Goal: Leave review/rating: Leave review/rating

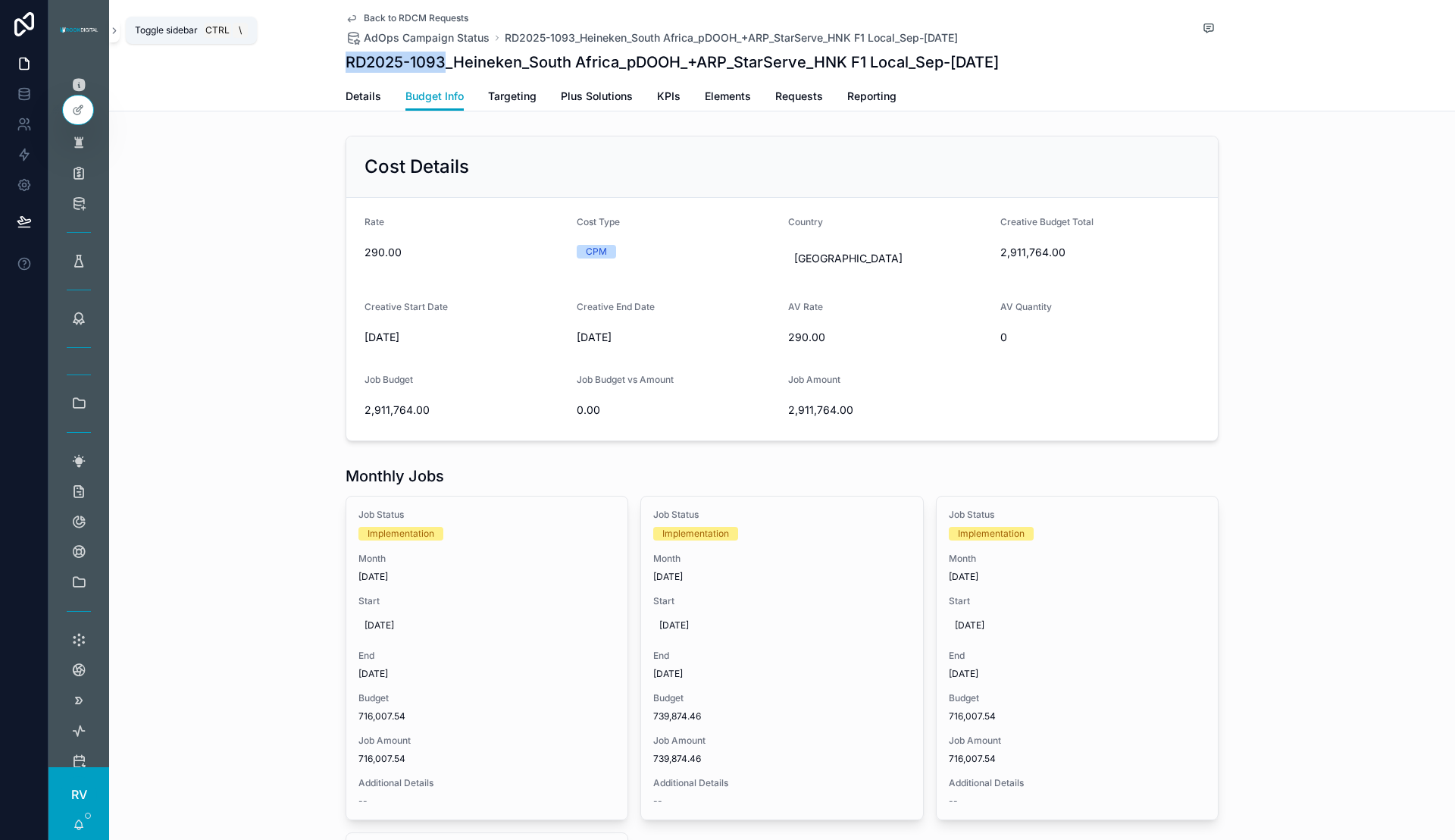
click at [114, 36] on button "scrollable content" at bounding box center [114, 30] width 10 height 25
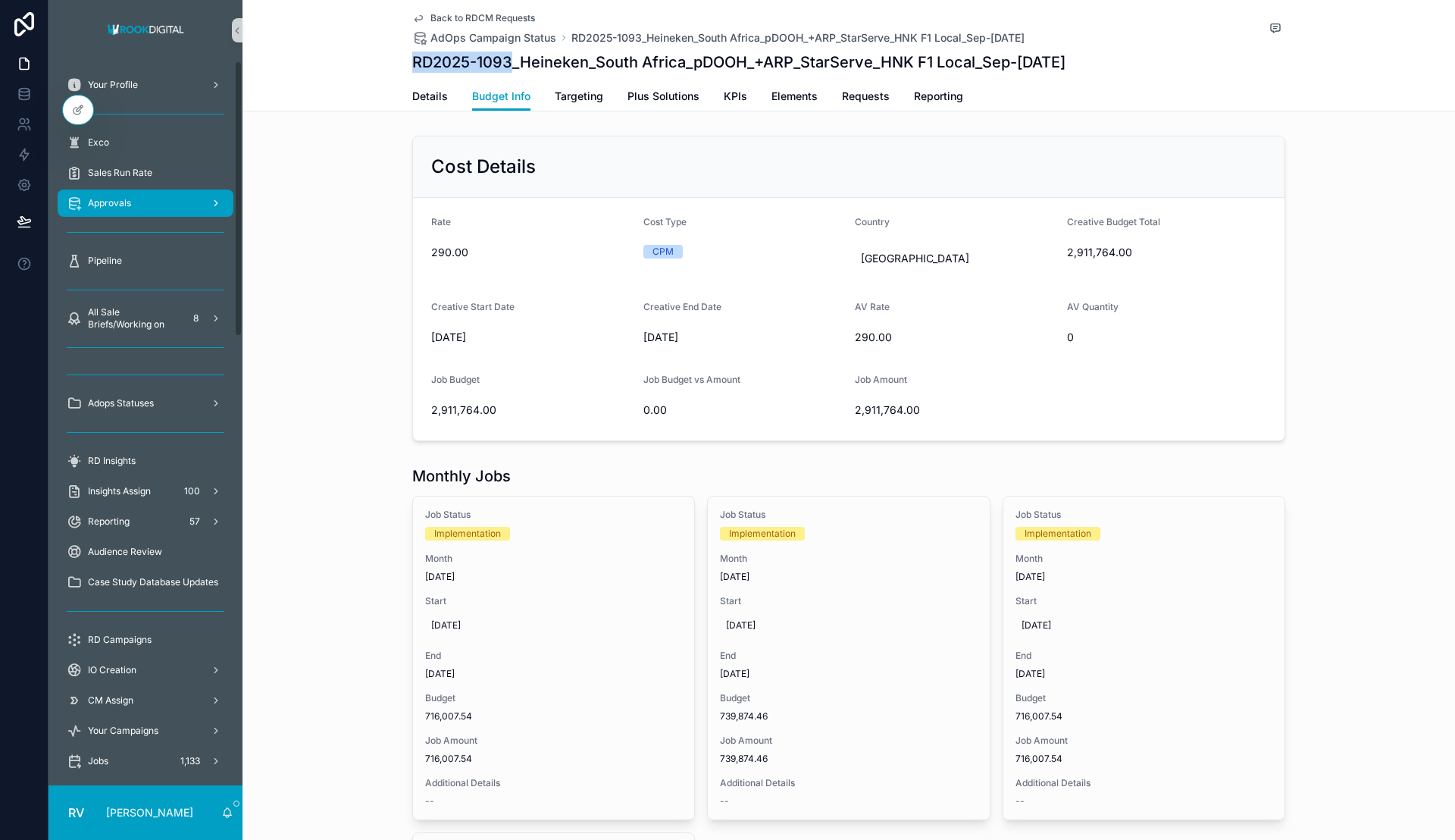
click at [123, 207] on span "Approvals" at bounding box center [109, 203] width 43 height 12
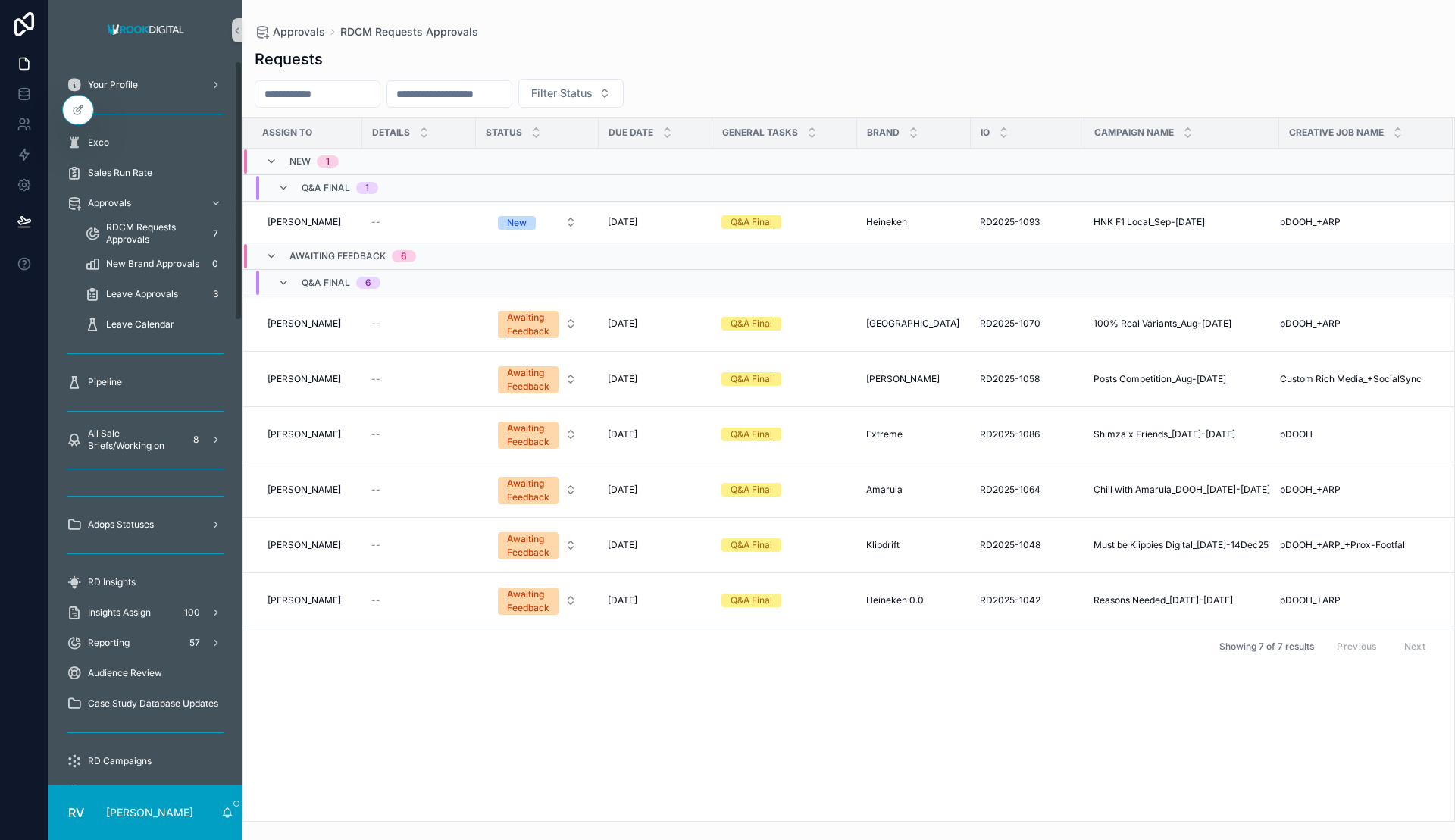
drag, startPoint x: 510, startPoint y: 743, endPoint x: 276, endPoint y: 445, distance: 378.9
click at [509, 743] on div "Assign To Details Status Due Date General Tasks Brand IO Campaign Name Creative…" at bounding box center [849, 468] width 1211 height 703
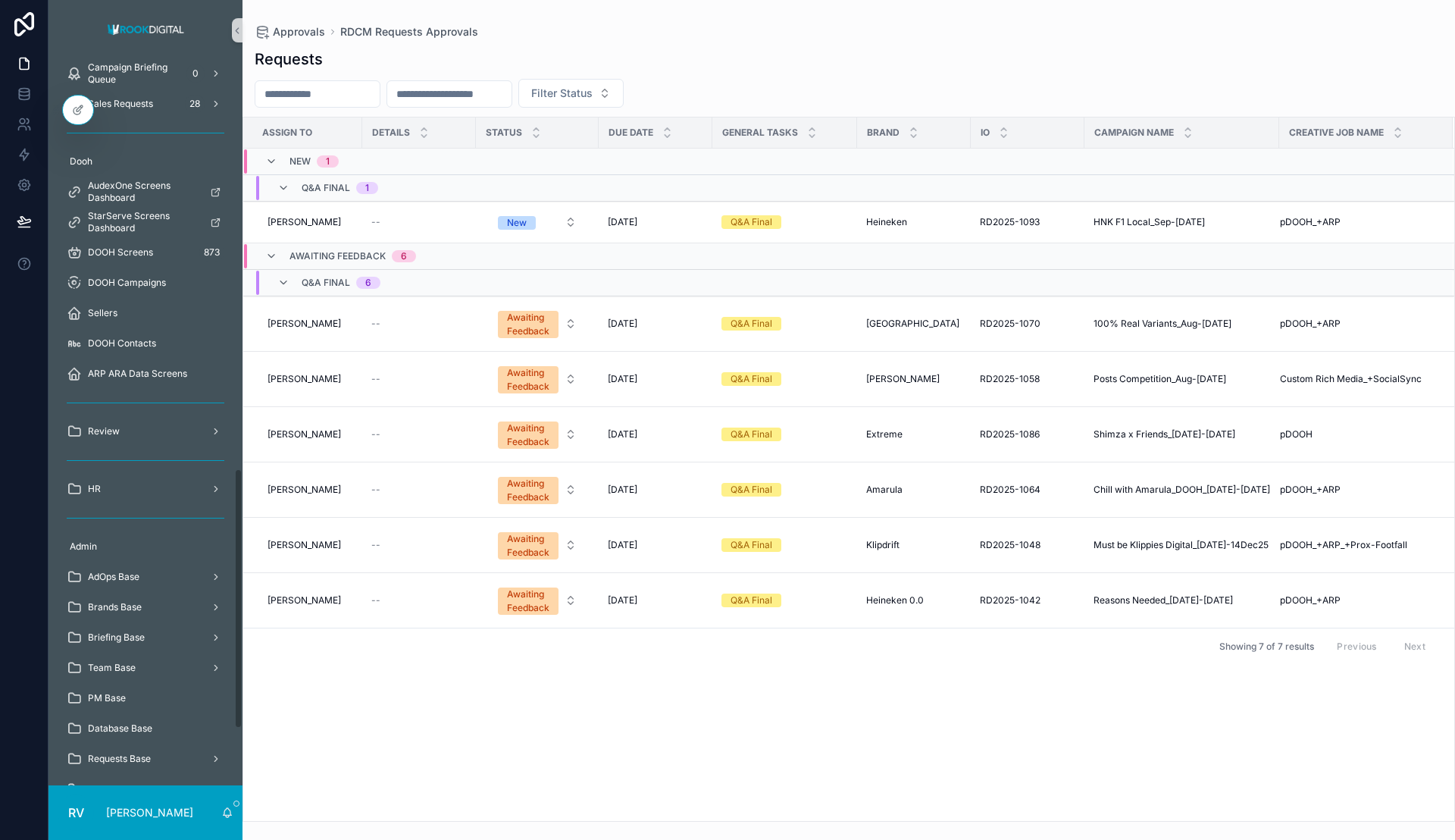
scroll to position [1137, 0]
click at [196, 430] on div "Review" at bounding box center [145, 430] width 157 height 25
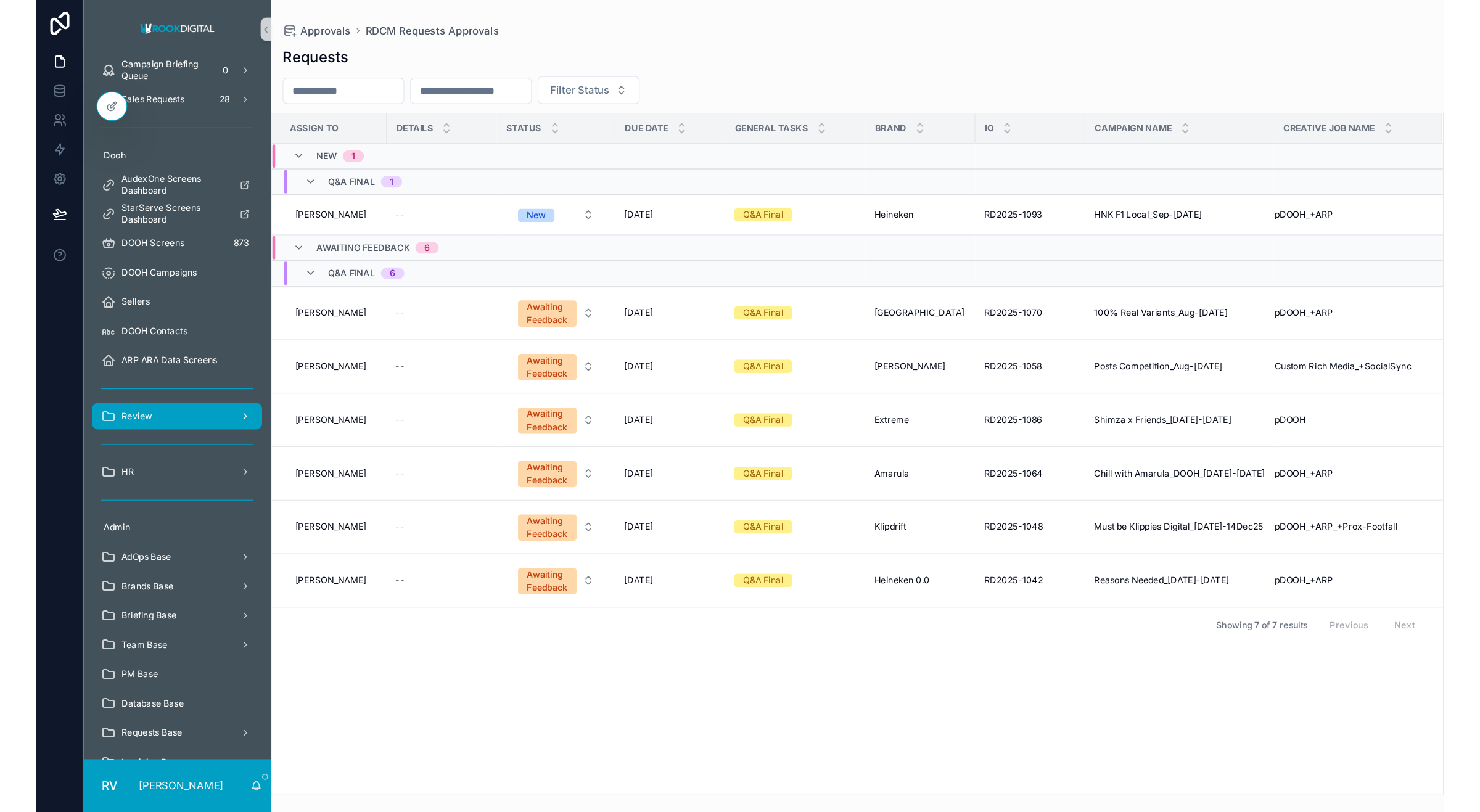
scroll to position [826, 0]
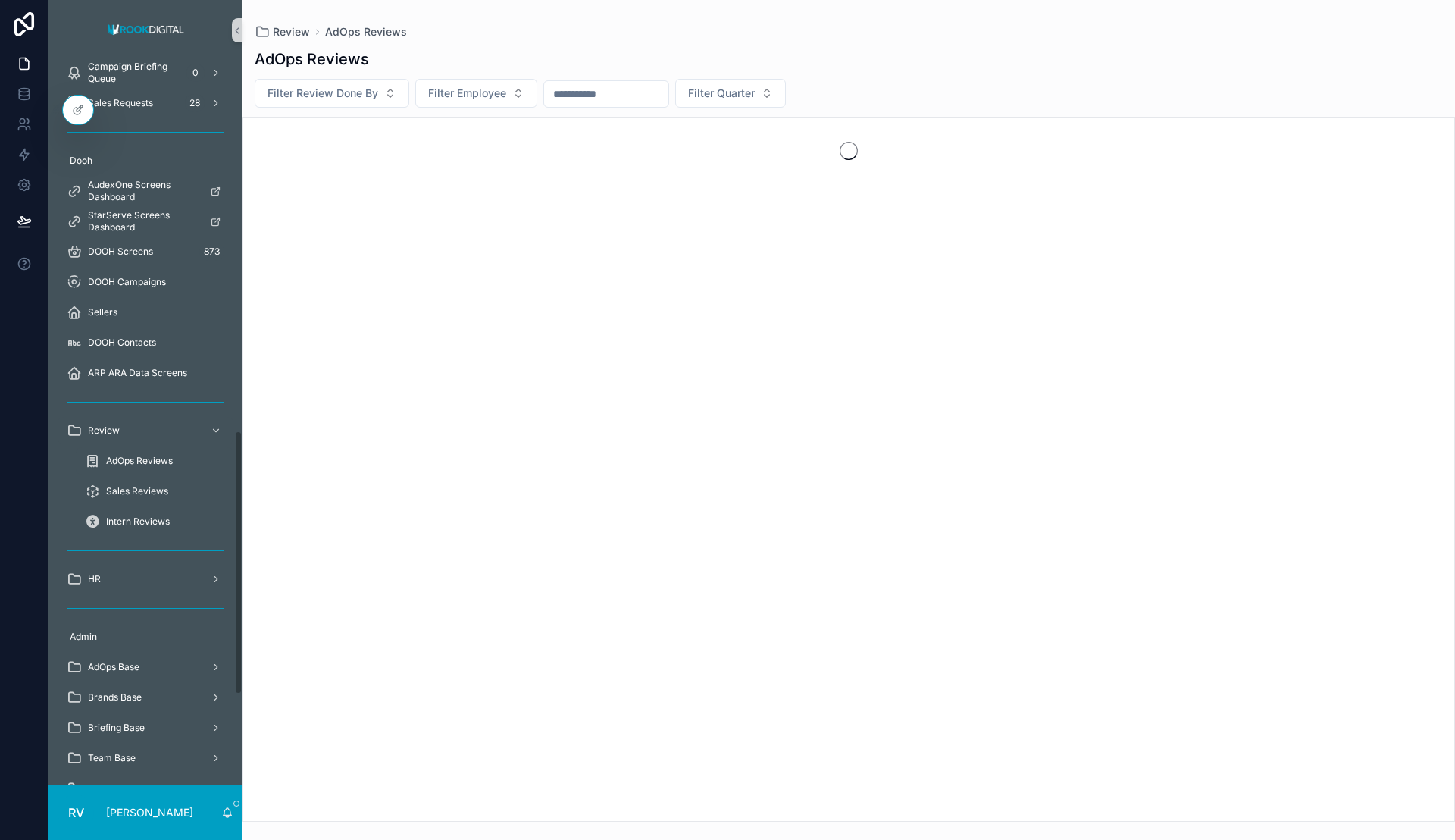
click at [139, 457] on span "AdOps Reviews" at bounding box center [139, 461] width 66 height 12
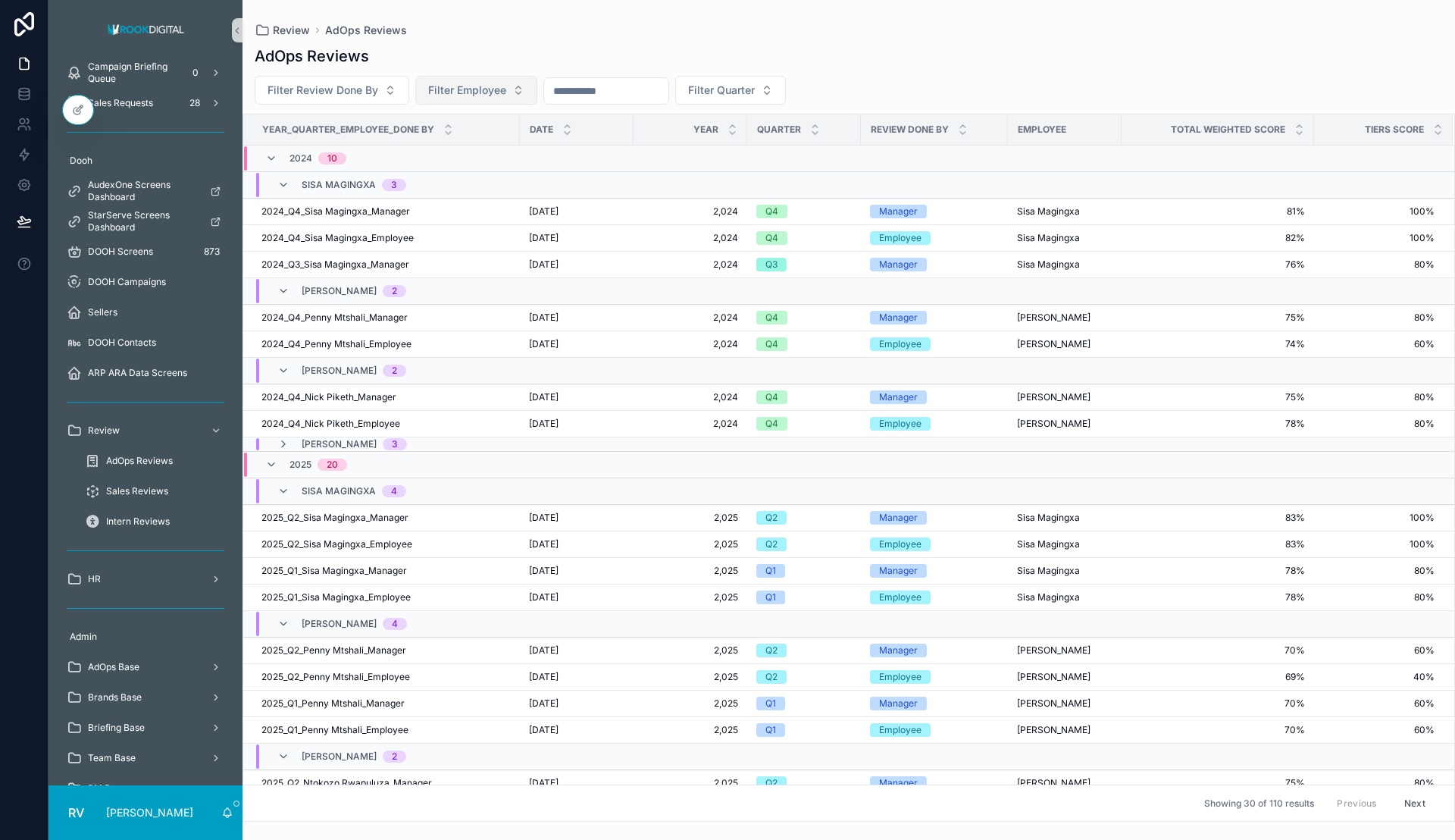
click at [464, 92] on span "Filter Employee" at bounding box center [468, 90] width 78 height 15
type input "****"
click at [430, 158] on span "Sisa Magingxa" at bounding box center [428, 151] width 73 height 15
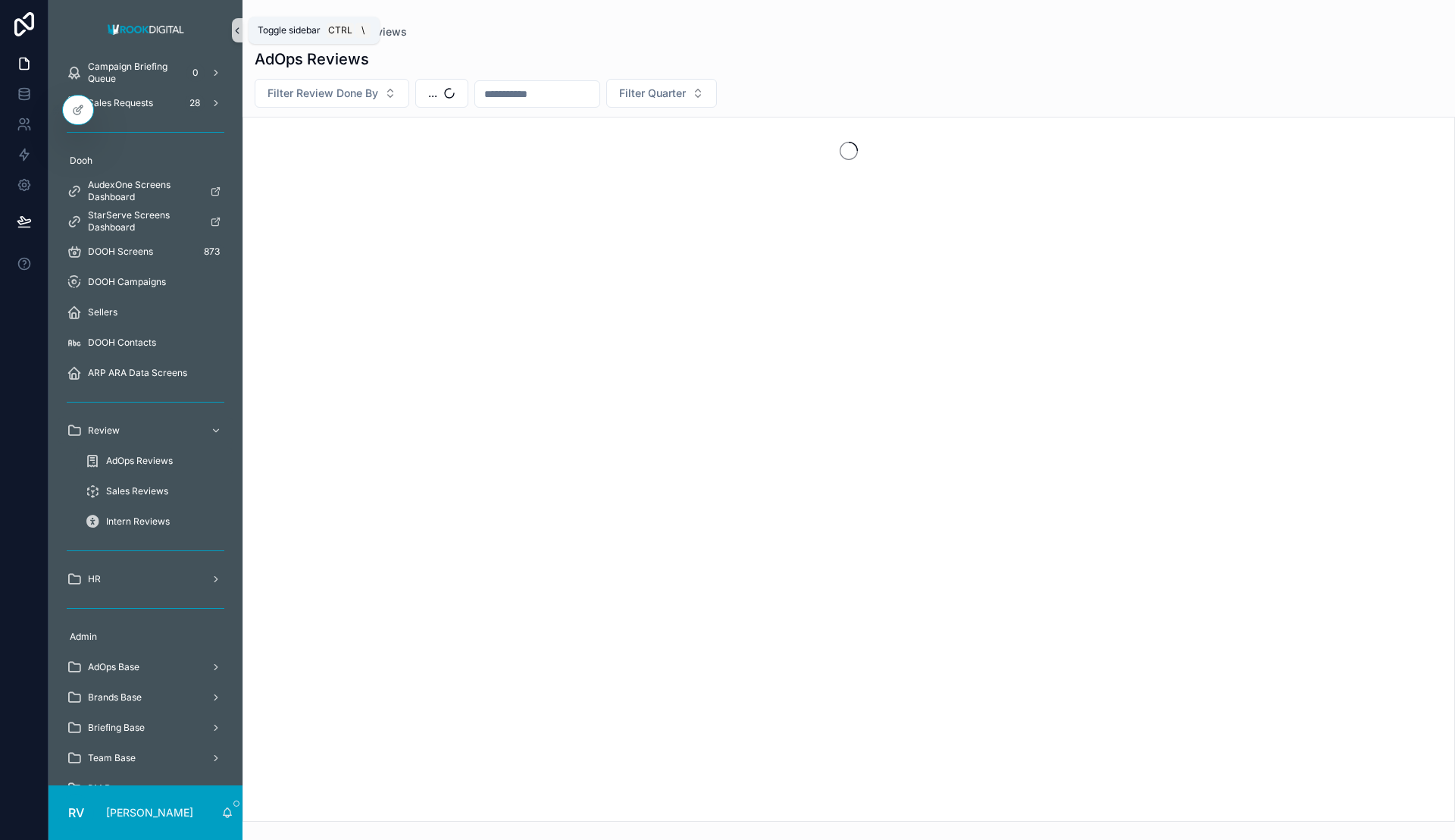
click at [235, 26] on icon "scrollable content" at bounding box center [237, 30] width 10 height 11
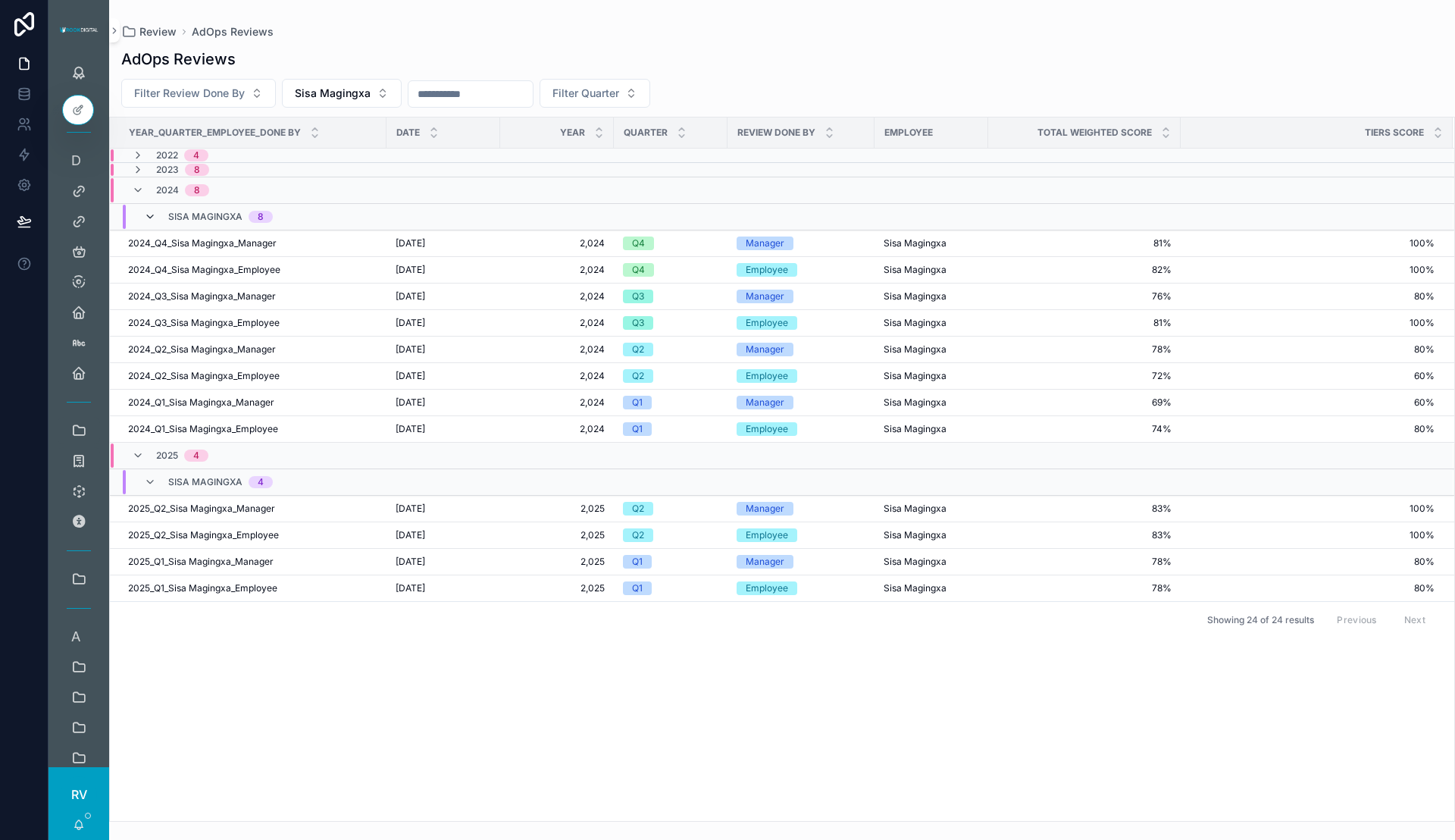
click at [149, 217] on icon "scrollable content" at bounding box center [150, 217] width 12 height 12
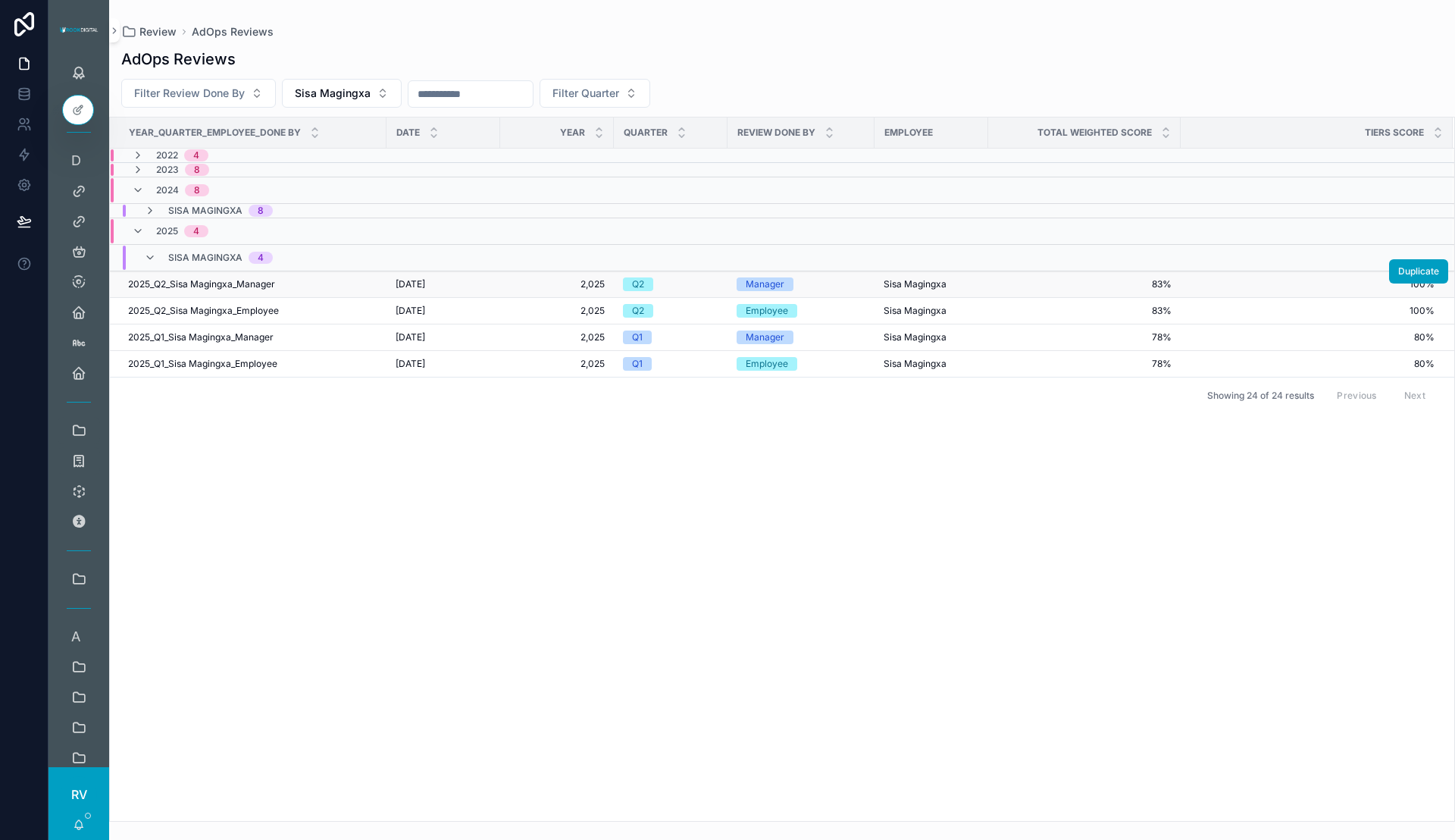
click at [963, 285] on div "Sisa Magingxa" at bounding box center [931, 284] width 95 height 12
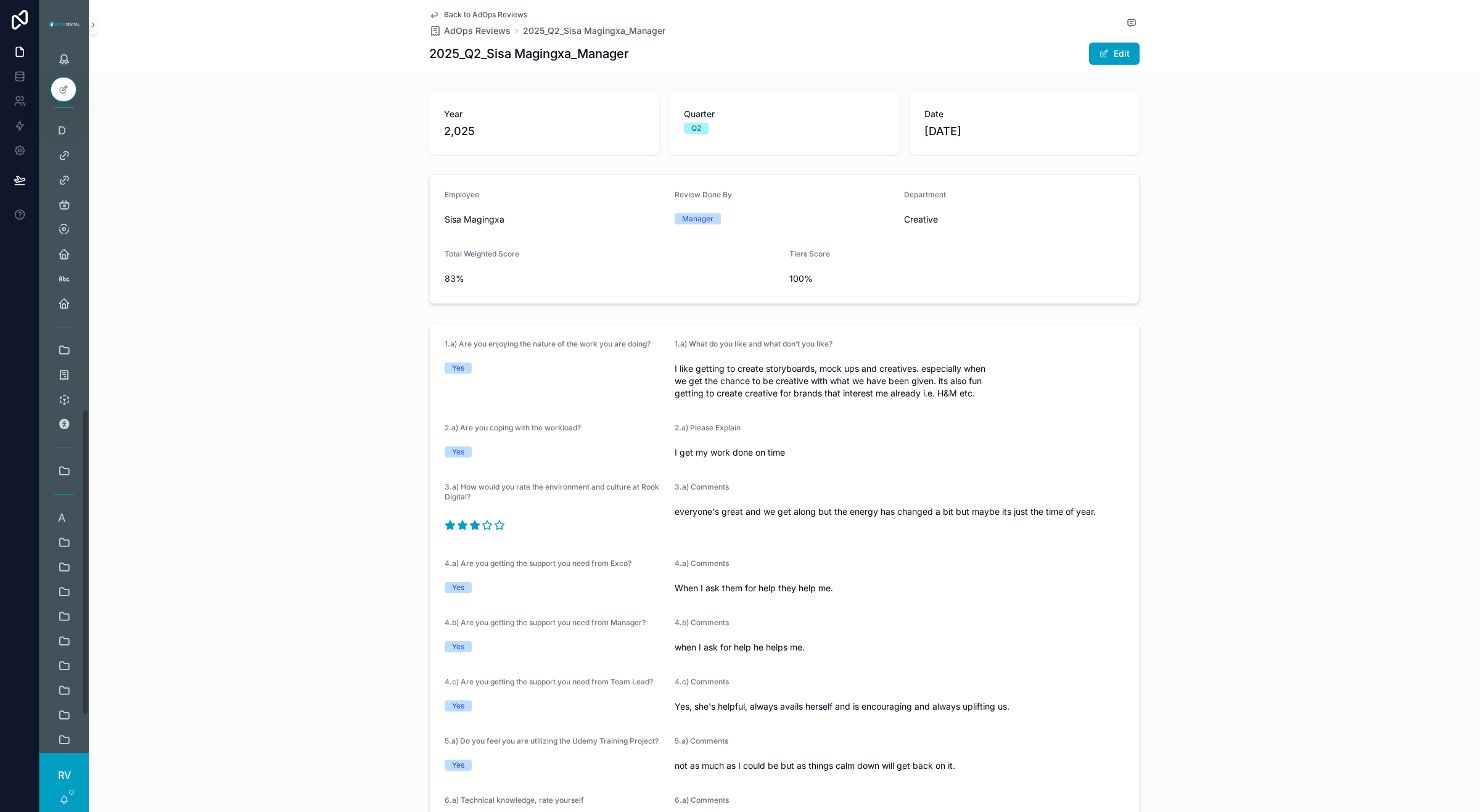
scroll to position [826, 0]
click at [1099, 59] on button "Edit" at bounding box center [1114, 54] width 51 height 22
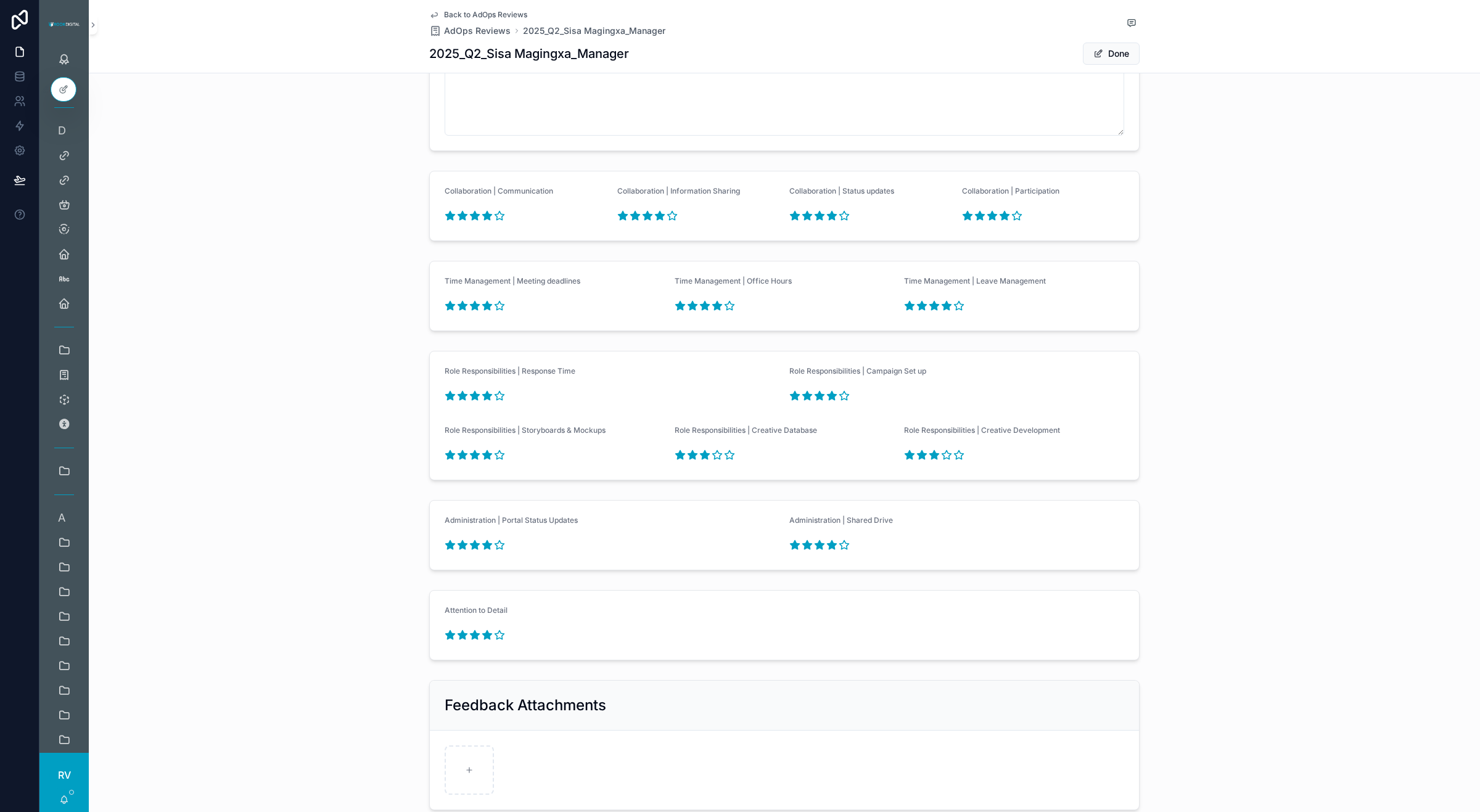
scroll to position [1574, 0]
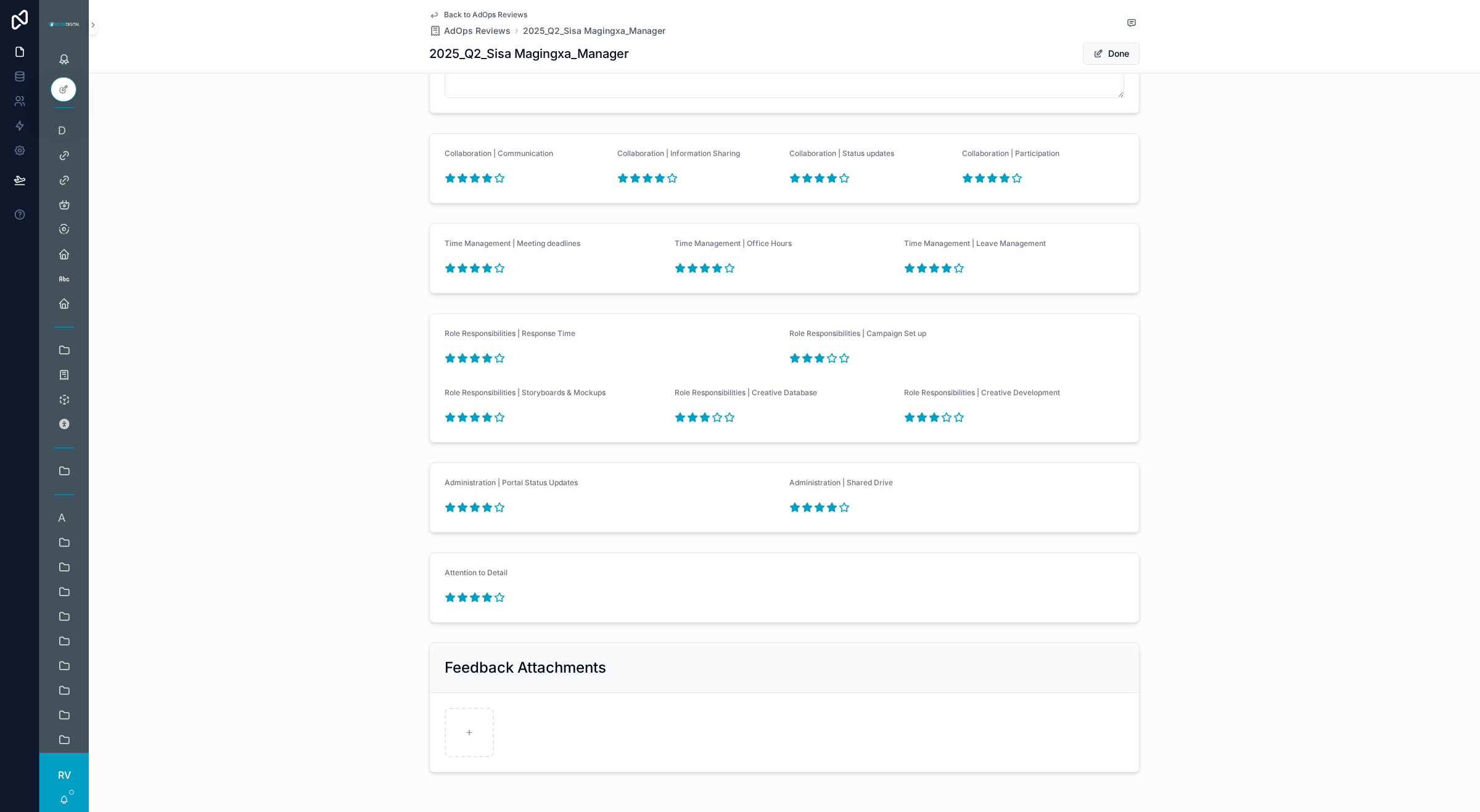
click at [814, 360] on icon "scrollable content" at bounding box center [819, 358] width 9 height 8
click at [830, 361] on icon "scrollable content" at bounding box center [832, 358] width 11 height 11
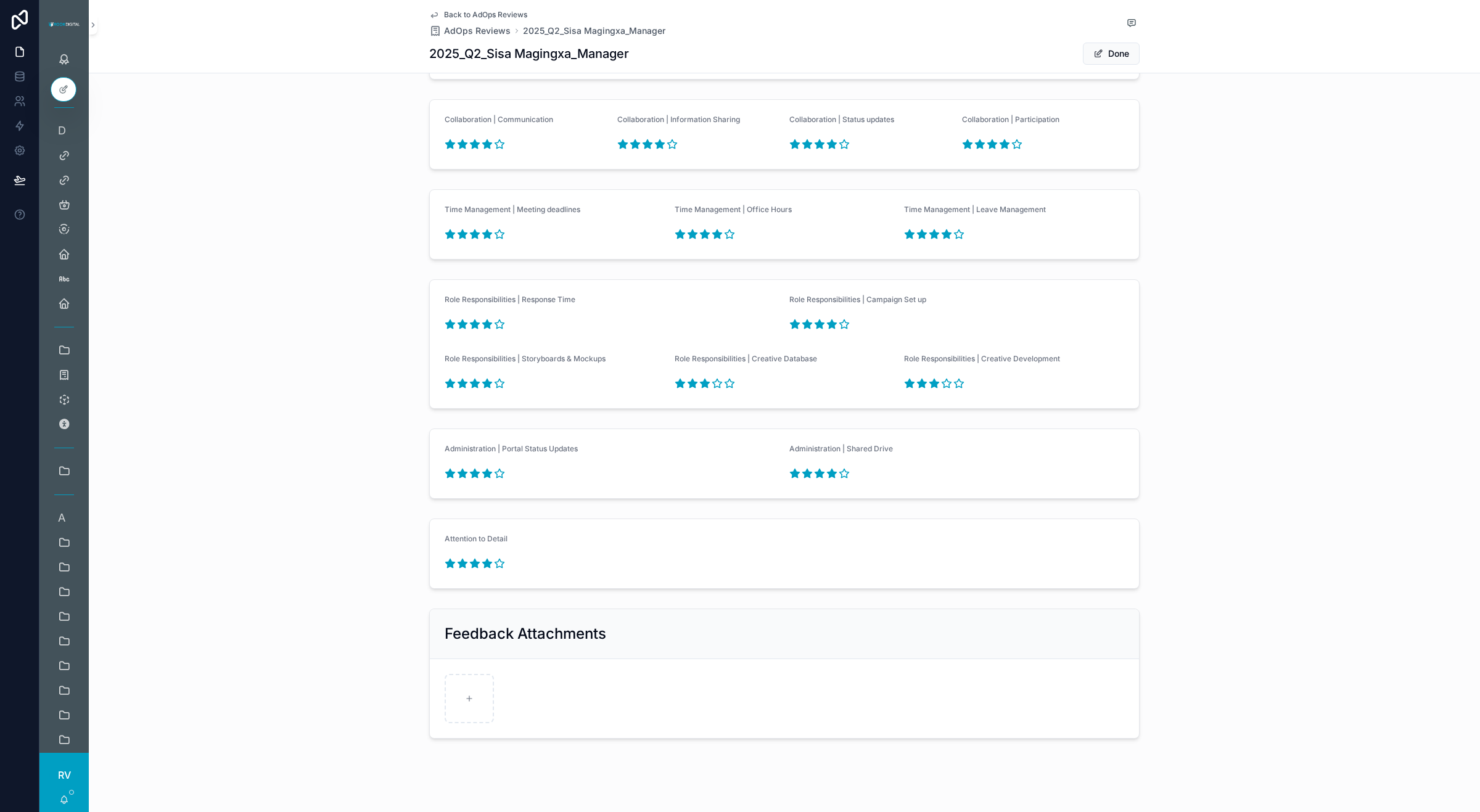
scroll to position [1644, 0]
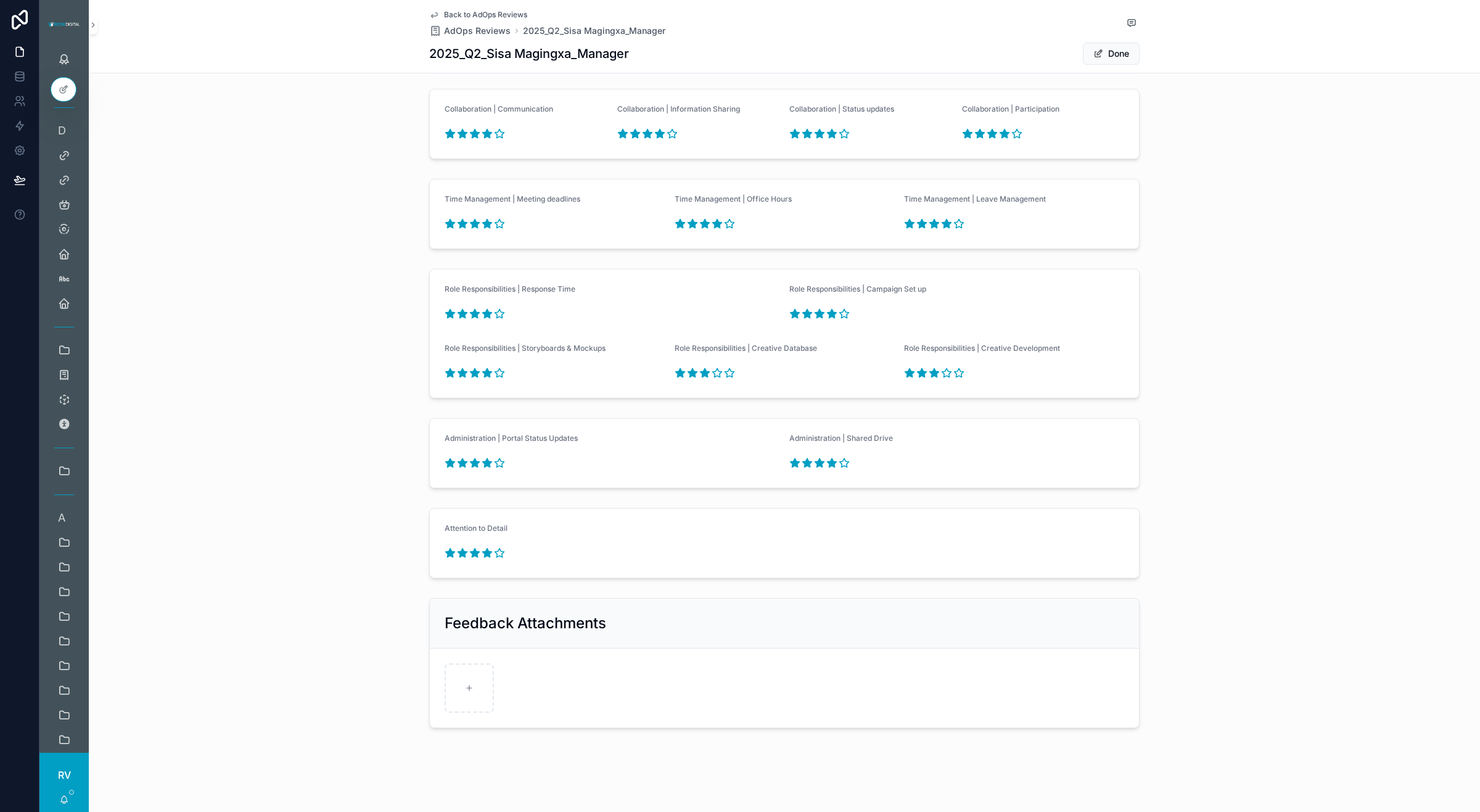
type textarea "**********"
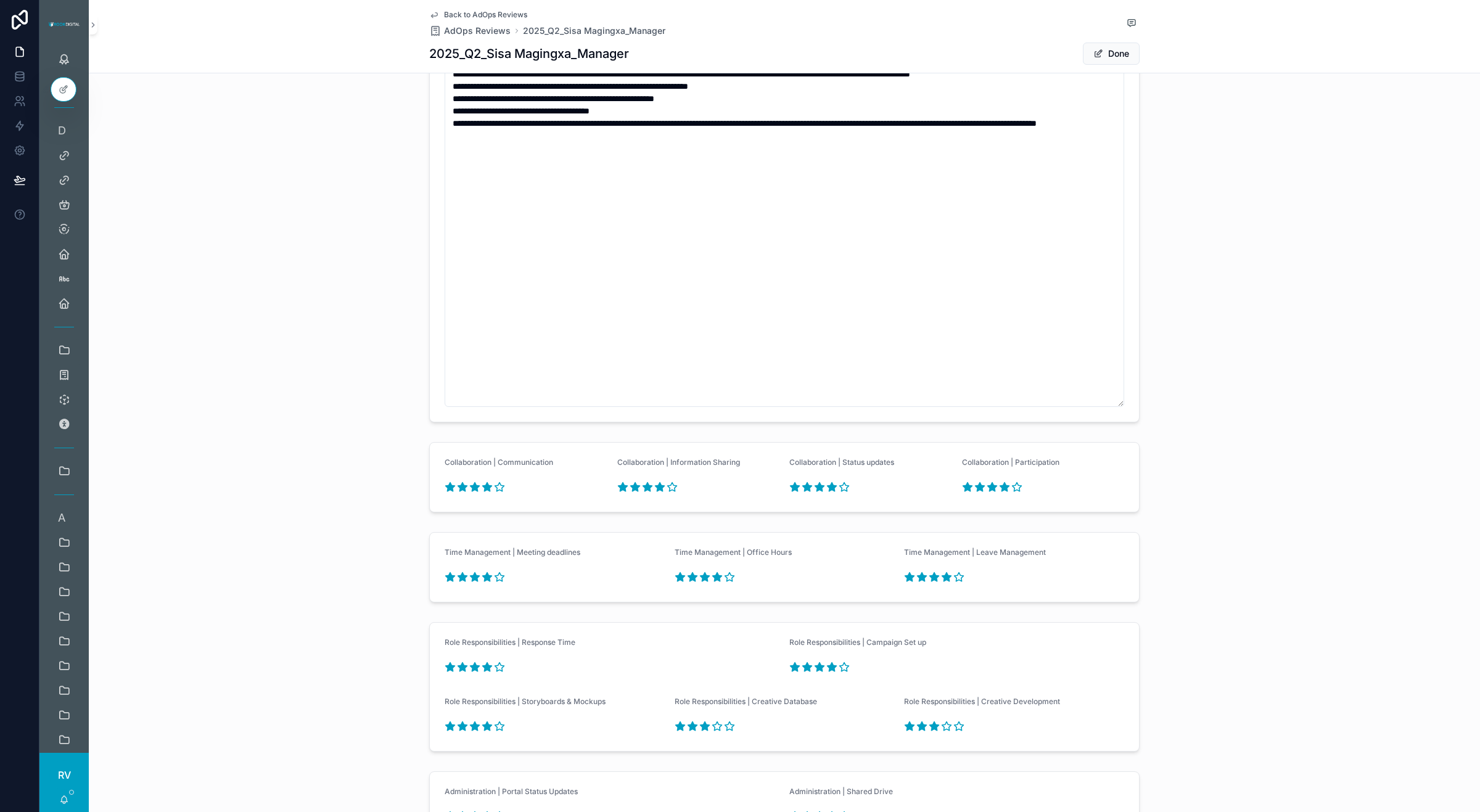
scroll to position [1292, 0]
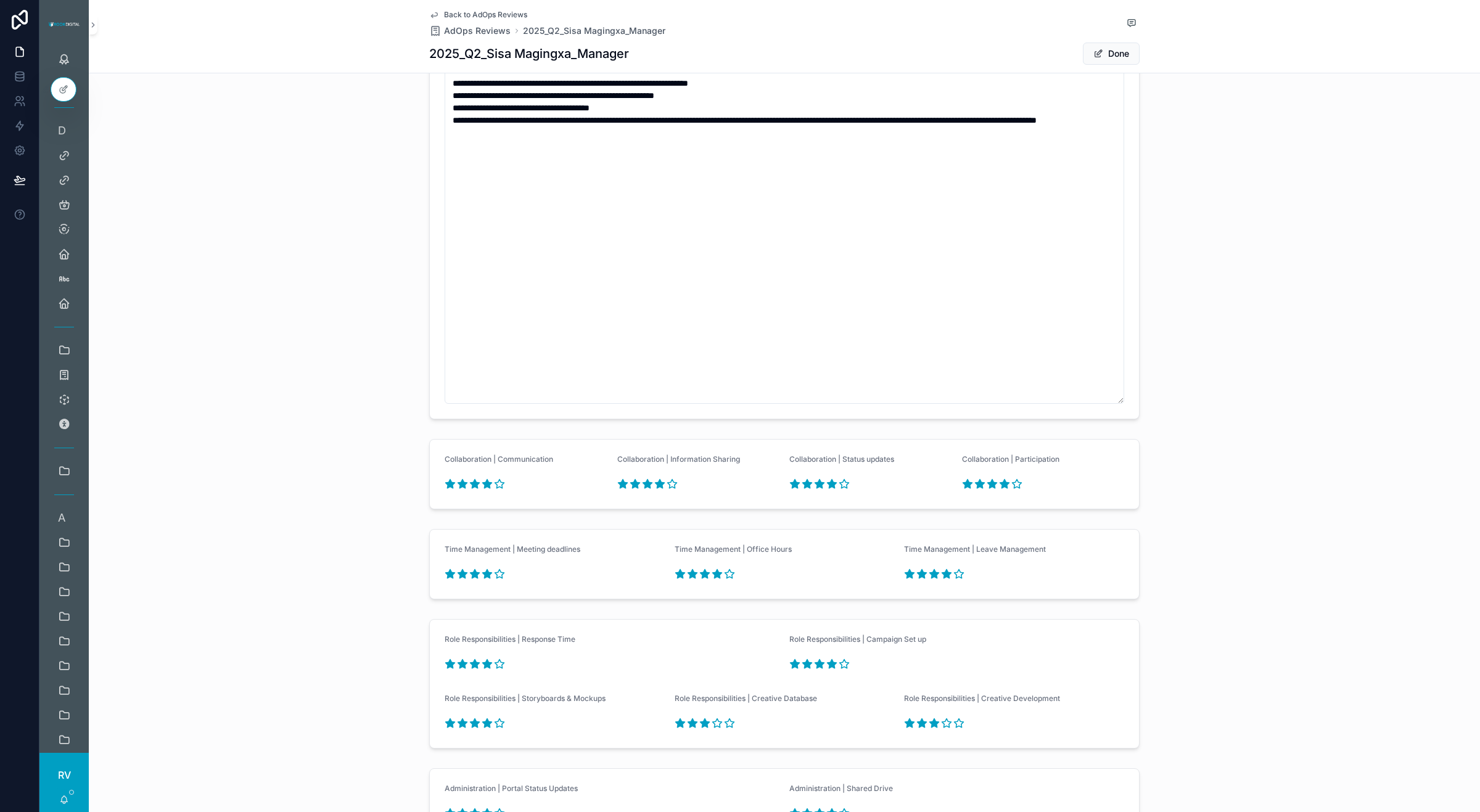
click at [482, 10] on span "Back to AdOps Reviews" at bounding box center [486, 15] width 83 height 10
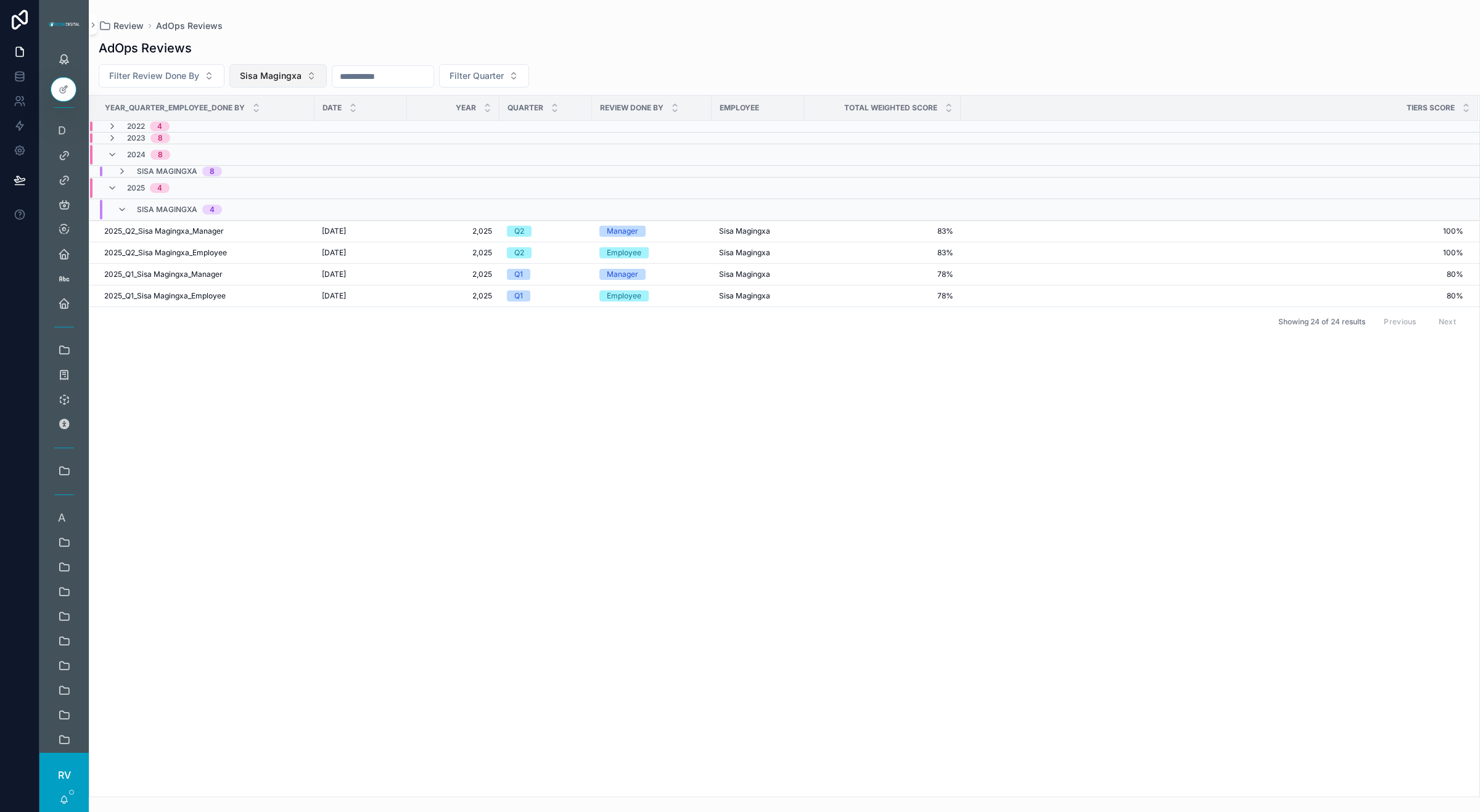
click at [282, 84] on button "Sisa Magingxa" at bounding box center [278, 76] width 98 height 24
type input "***"
click at [236, 123] on span "[PERSON_NAME]" at bounding box center [244, 126] width 71 height 12
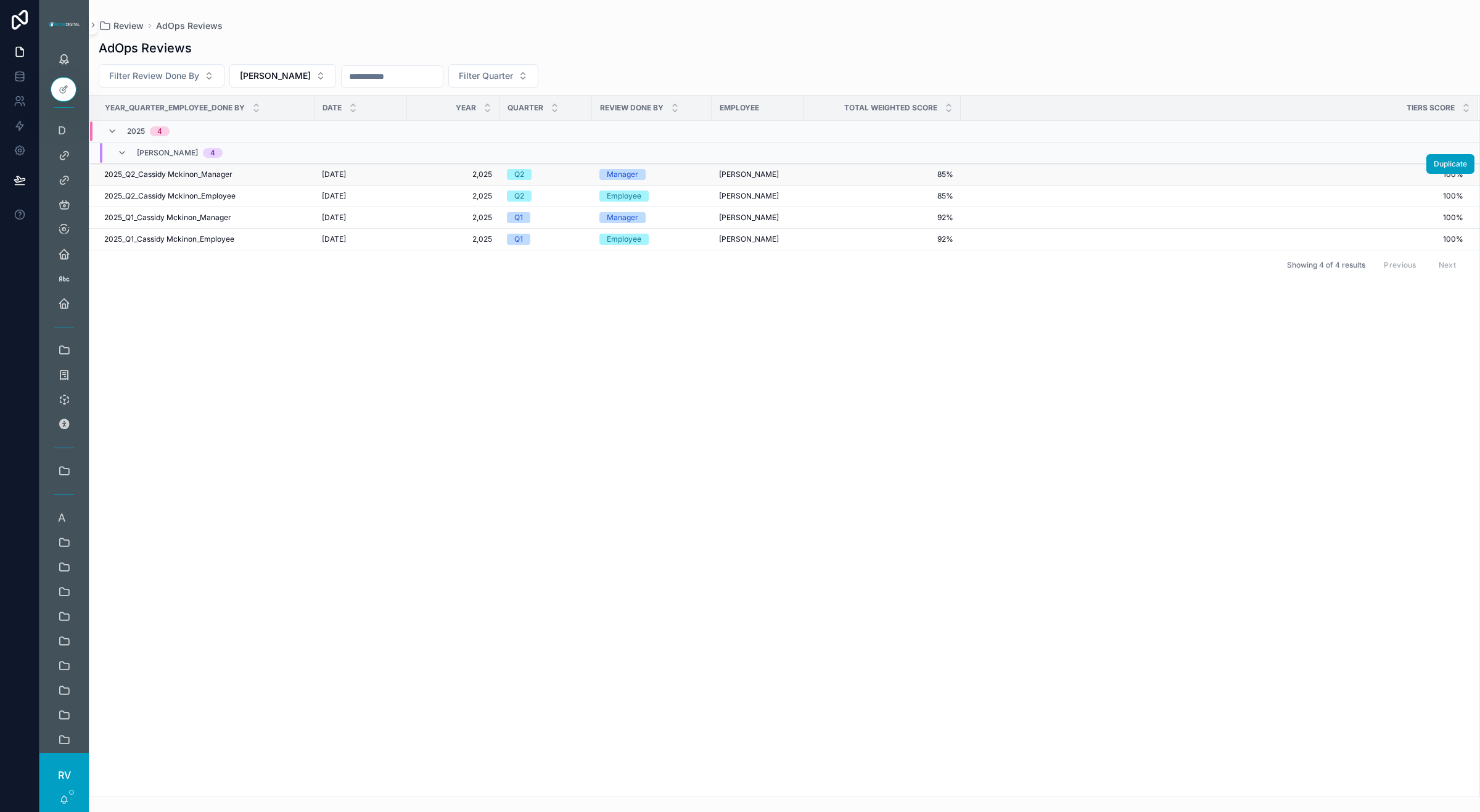
click at [936, 178] on span "85%" at bounding box center [882, 174] width 142 height 10
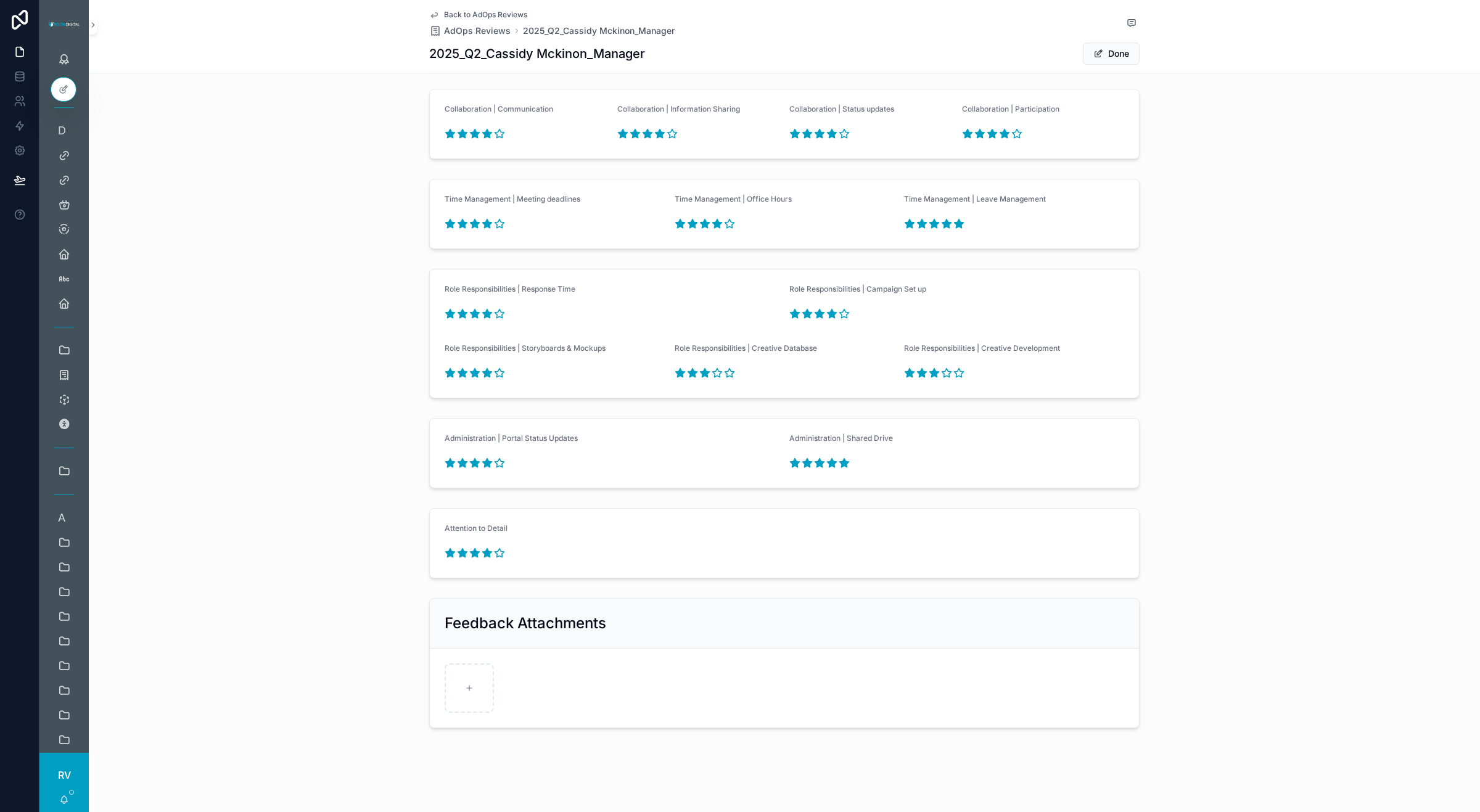
scroll to position [1078, 0]
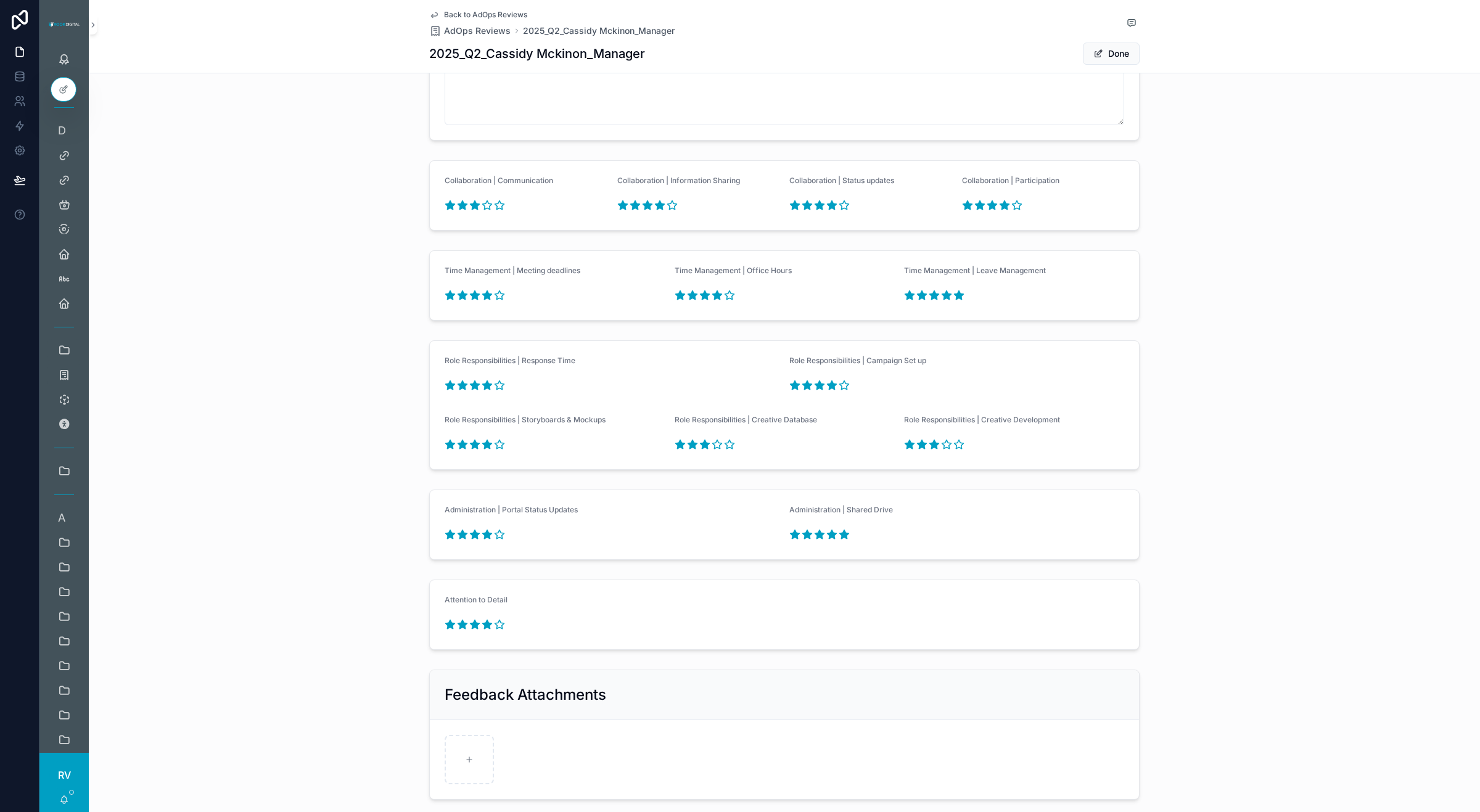
click at [471, 205] on icon "scrollable content" at bounding box center [475, 205] width 9 height 8
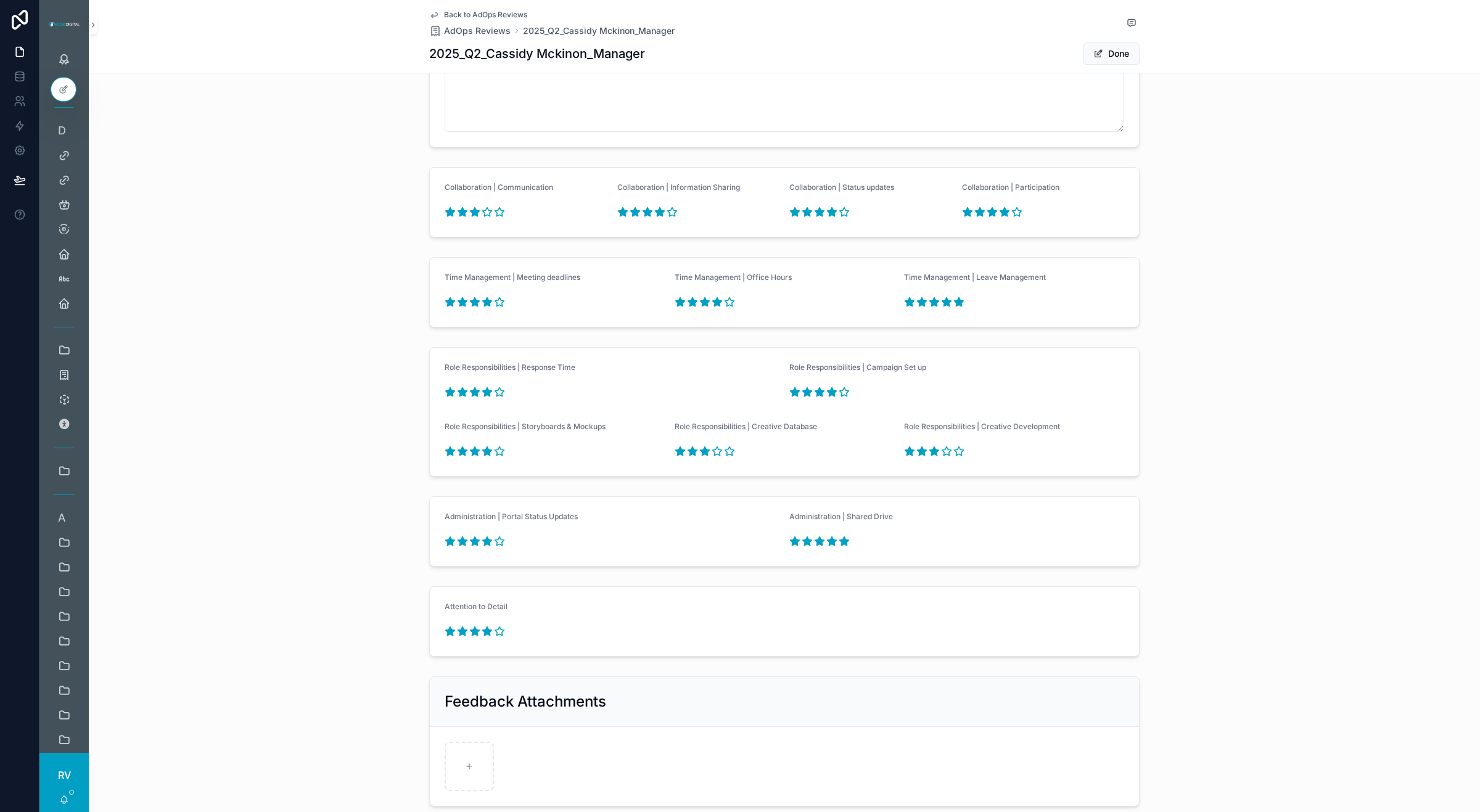
scroll to position [1154, 0]
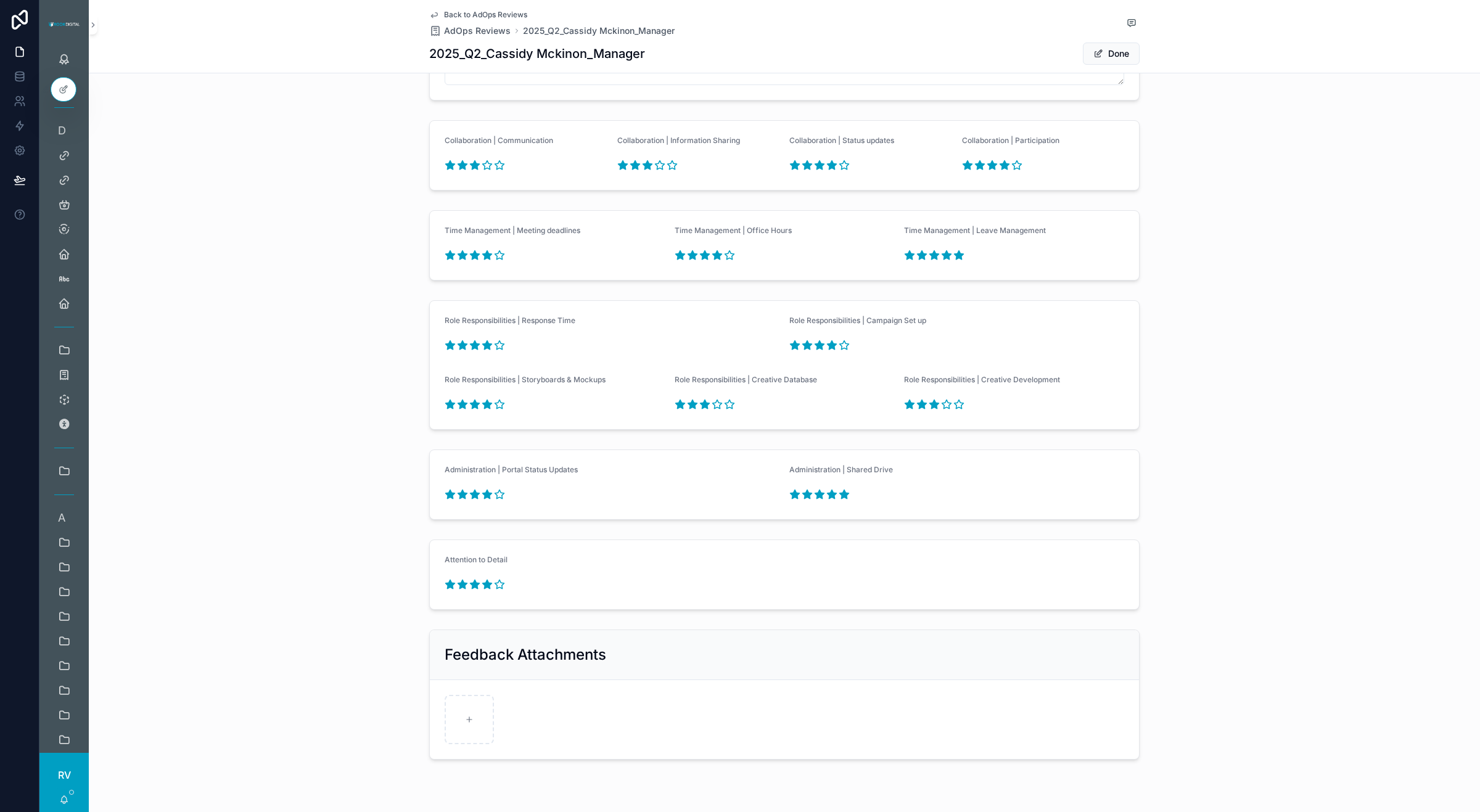
click at [643, 163] on icon "scrollable content" at bounding box center [647, 165] width 9 height 8
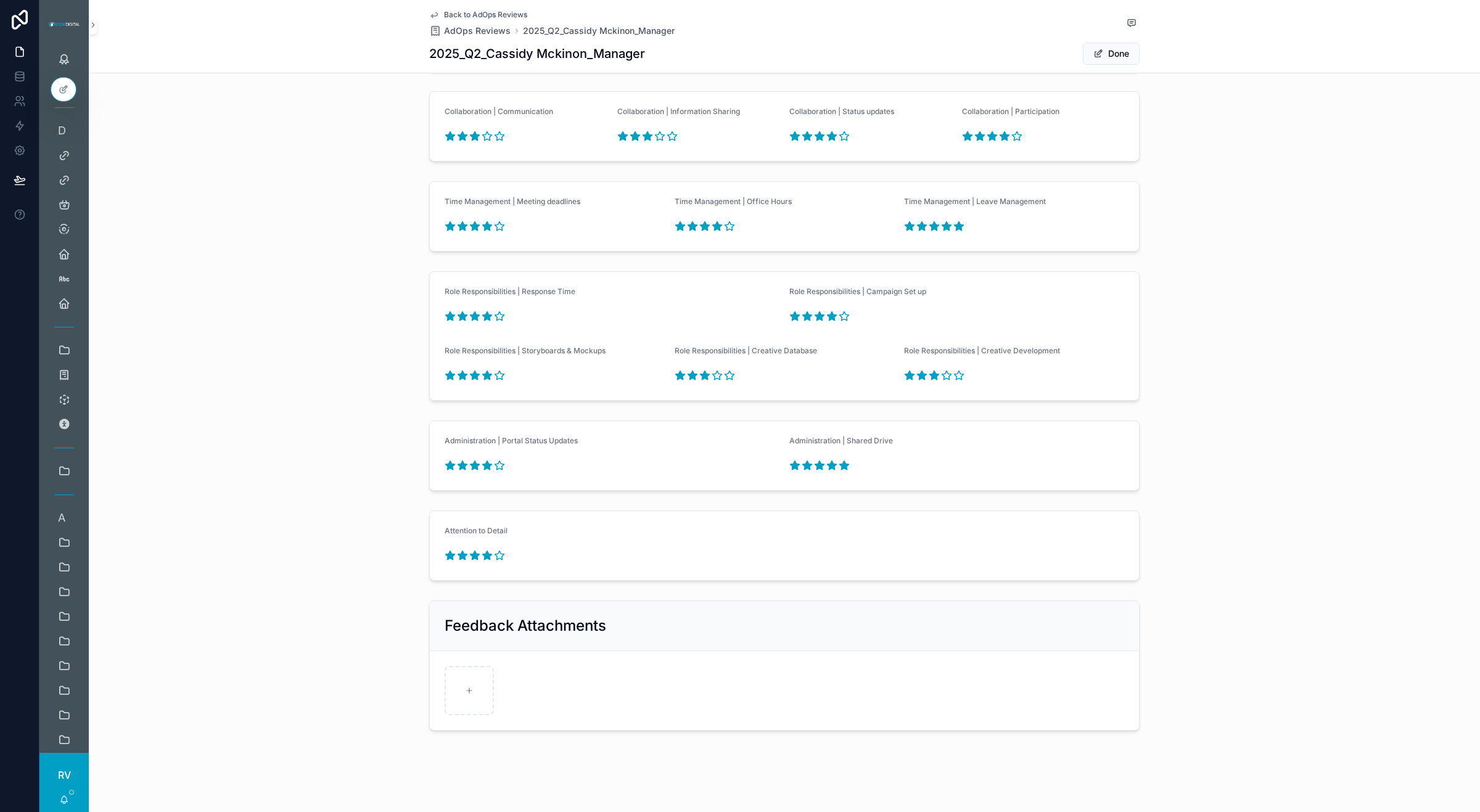
scroll to position [1422, 0]
click at [828, 463] on icon "scrollable content" at bounding box center [832, 462] width 9 height 8
type textarea "**********"
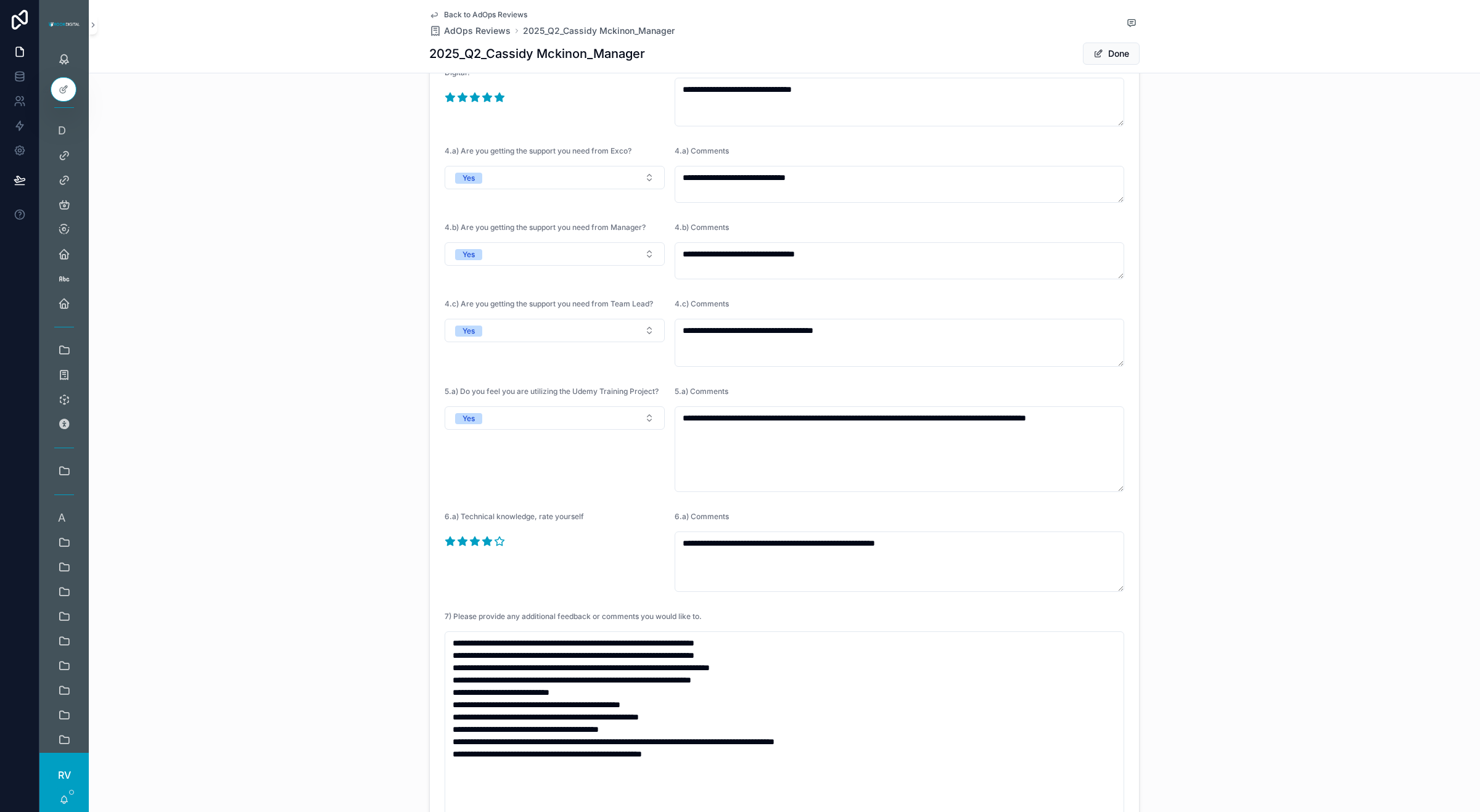
scroll to position [497, 0]
